Goal: Navigation & Orientation: Find specific page/section

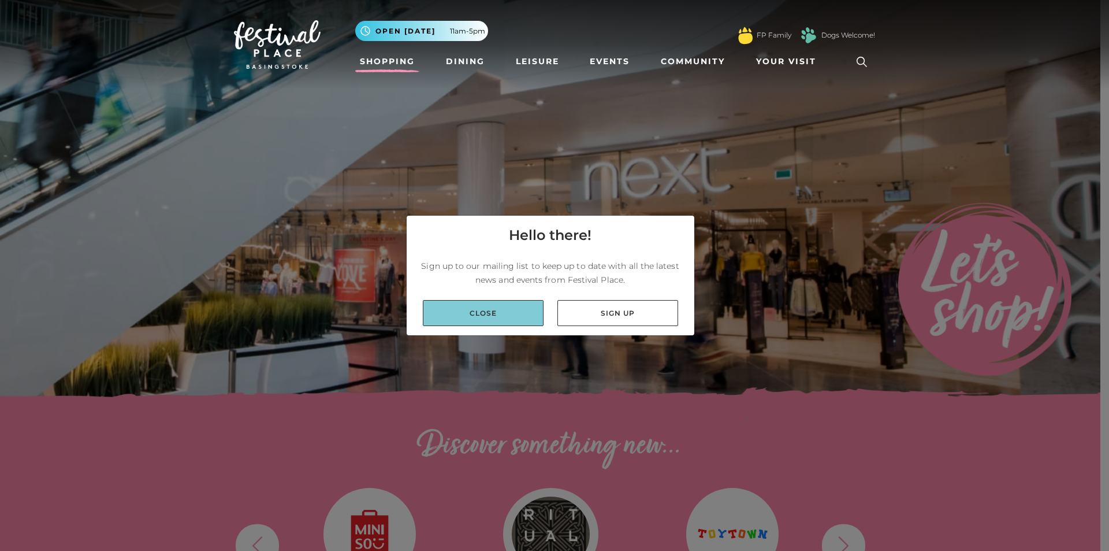
click at [506, 304] on link "Close" at bounding box center [483, 313] width 121 height 26
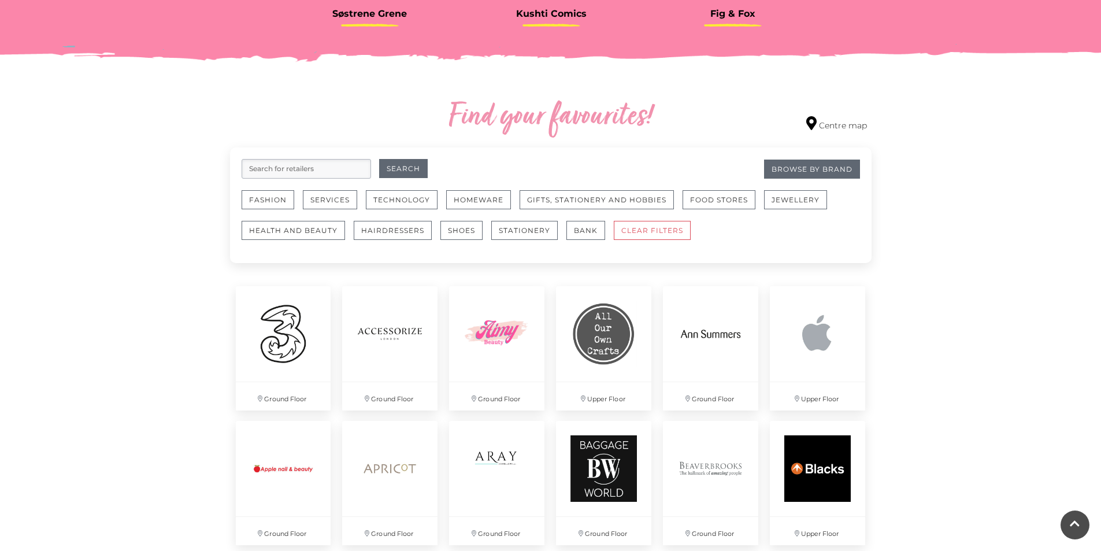
scroll to position [636, 0]
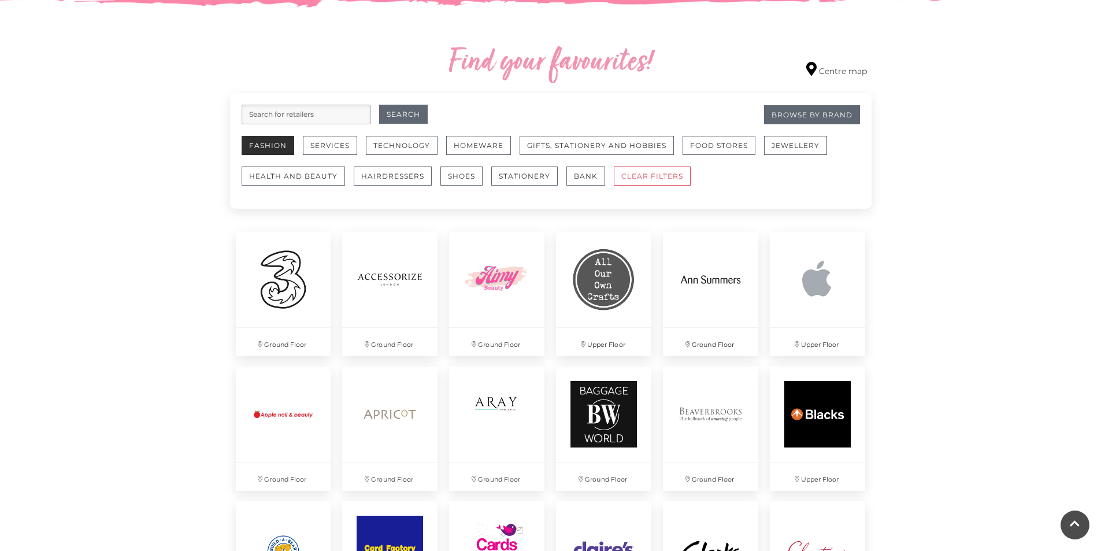
click at [267, 144] on button "Fashion" at bounding box center [267, 145] width 53 height 19
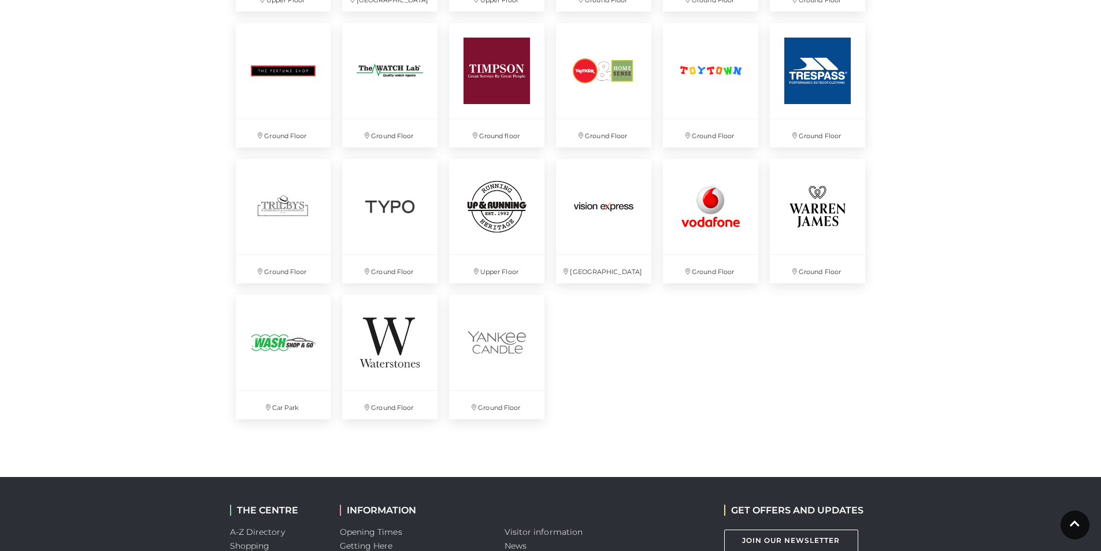
scroll to position [3062, 0]
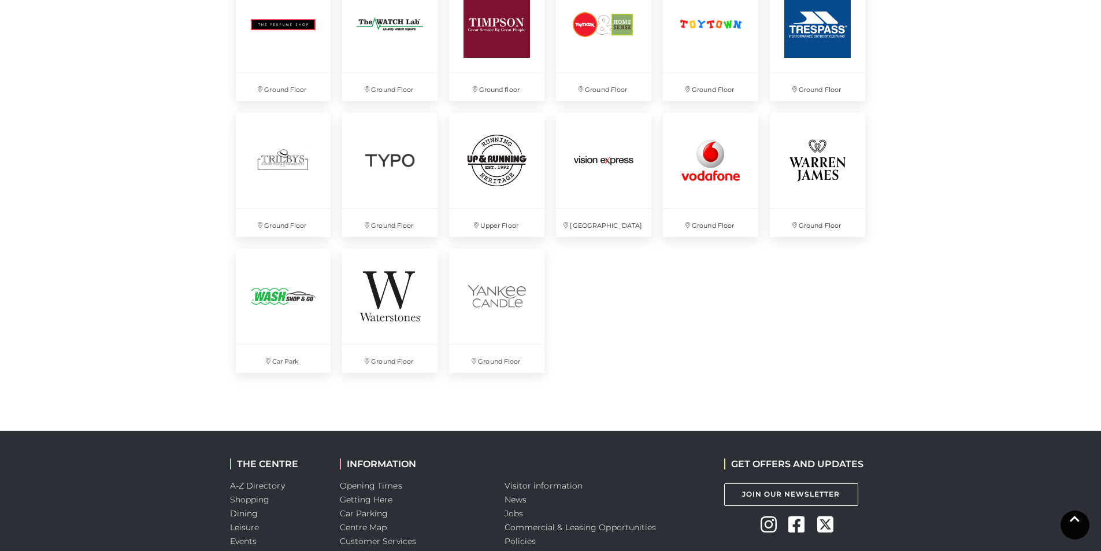
click at [1084, 518] on link at bounding box center [1074, 524] width 29 height 29
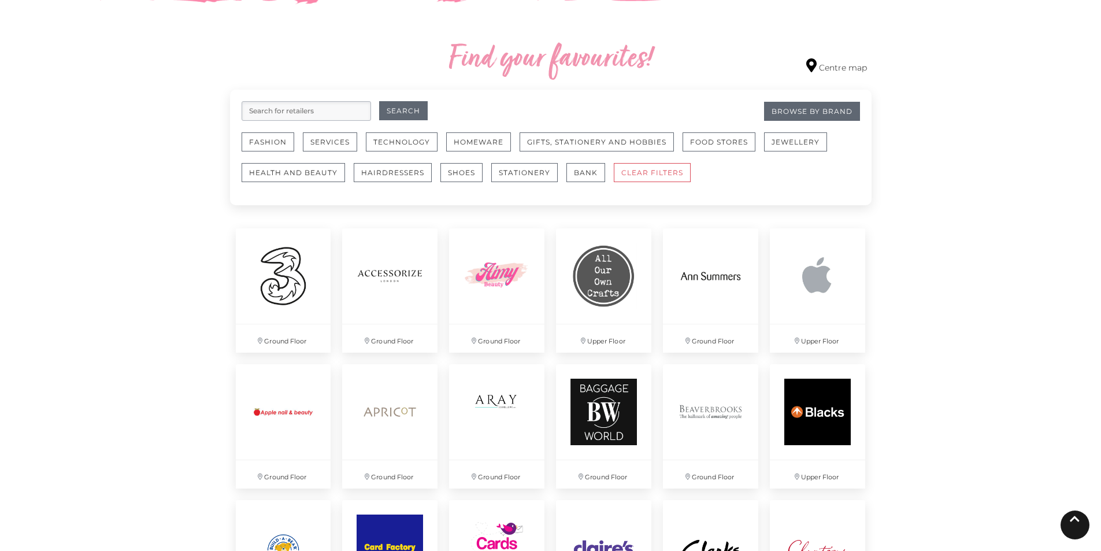
scroll to position [0, 0]
